Goal: Navigation & Orientation: Go to known website

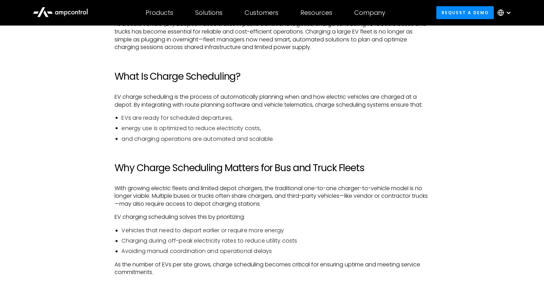
scroll to position [367, 0]
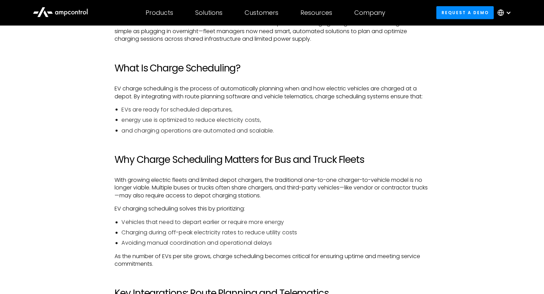
click at [73, 10] on icon at bounding box center [60, 11] width 55 height 17
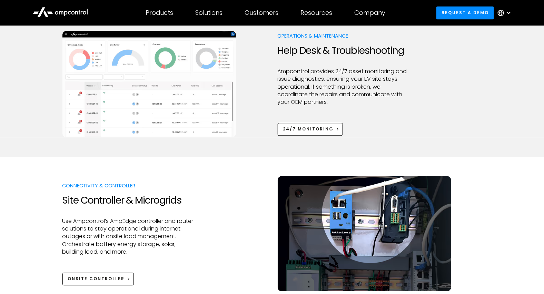
scroll to position [644, 0]
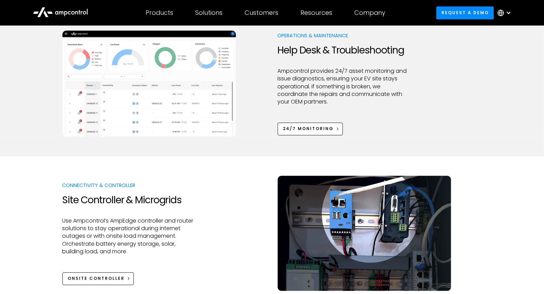
click at [396, 157] on div at bounding box center [272, 165] width 544 height 19
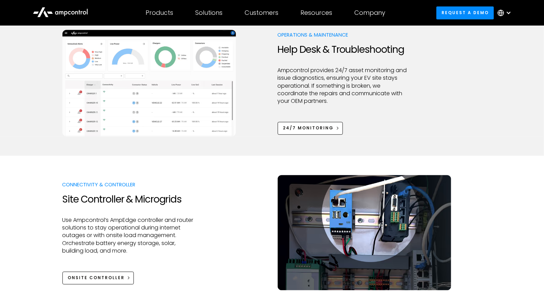
scroll to position [644, 0]
